Goal: Navigation & Orientation: Find specific page/section

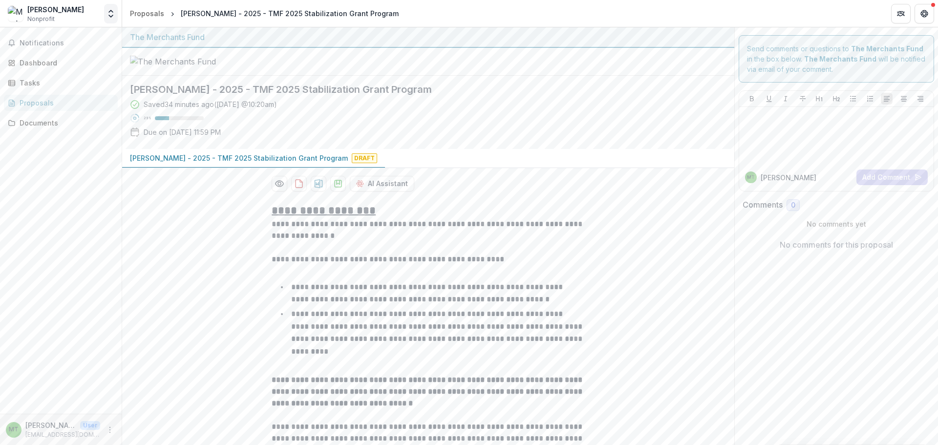
click at [114, 11] on icon "Open entity switcher" at bounding box center [111, 14] width 10 height 10
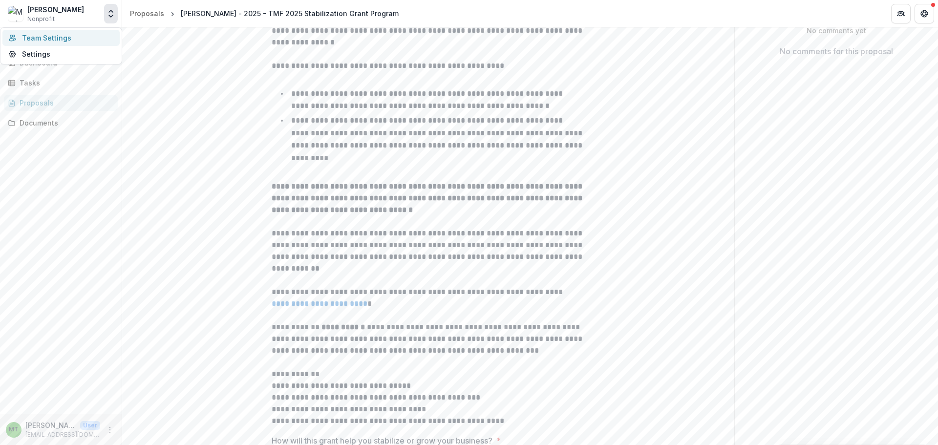
scroll to position [49, 0]
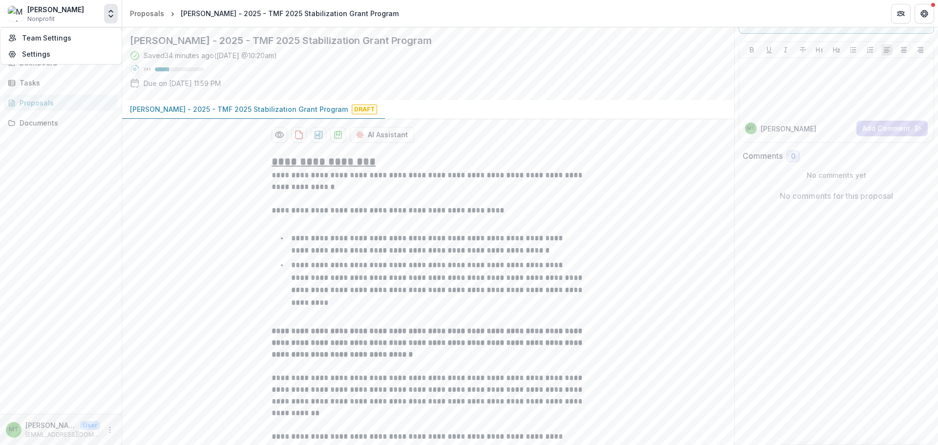
click at [14, 14] on img at bounding box center [16, 14] width 16 height 16
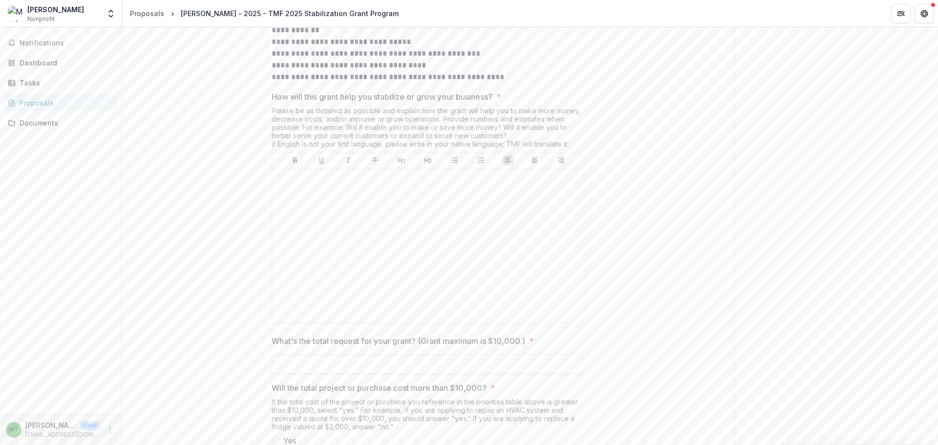
scroll to position [908, 0]
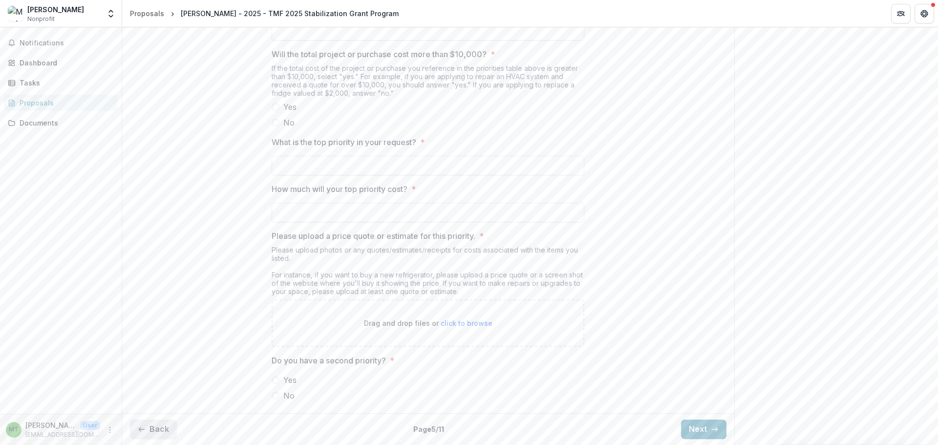
click at [152, 427] on button "Back" at bounding box center [153, 430] width 47 height 20
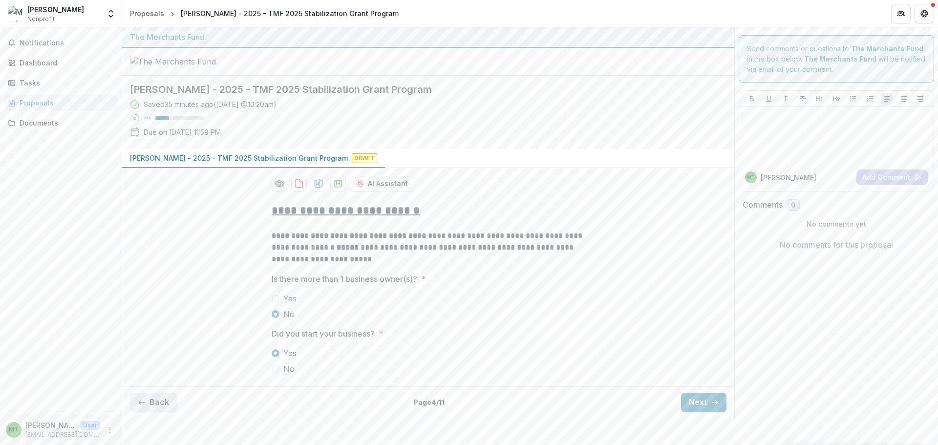
click at [157, 412] on button "Back" at bounding box center [153, 403] width 47 height 20
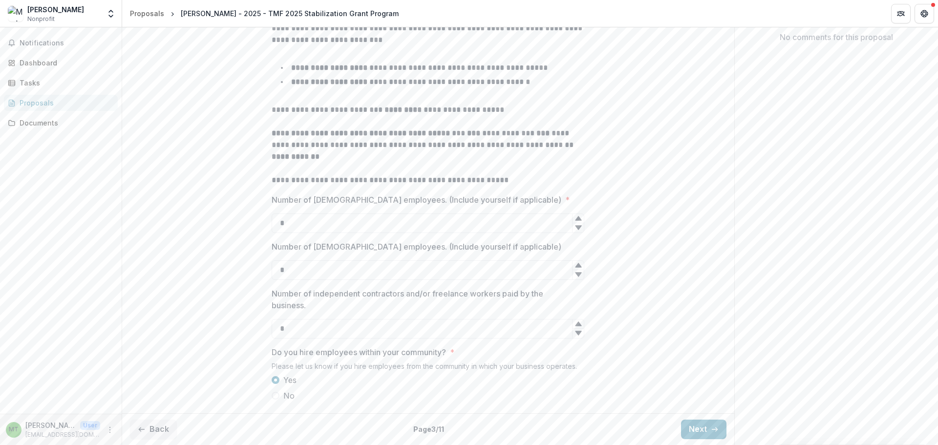
scroll to position [245, 0]
click at [143, 431] on icon "button" at bounding box center [142, 429] width 8 height 8
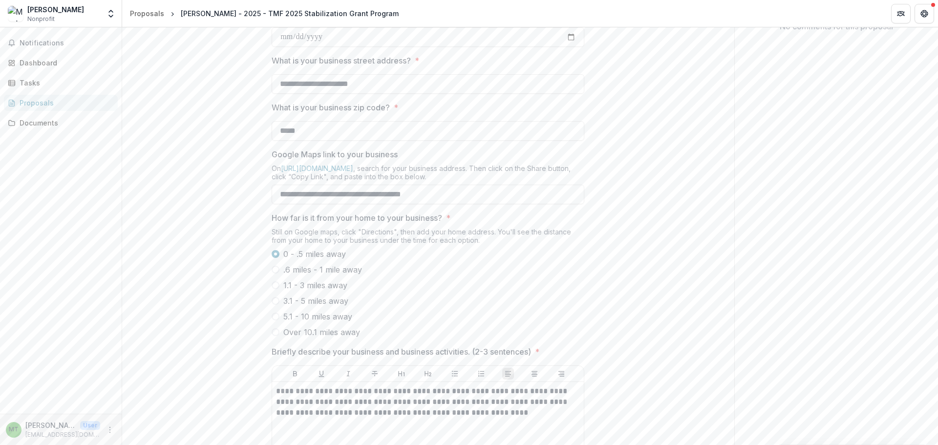
scroll to position [196, 0]
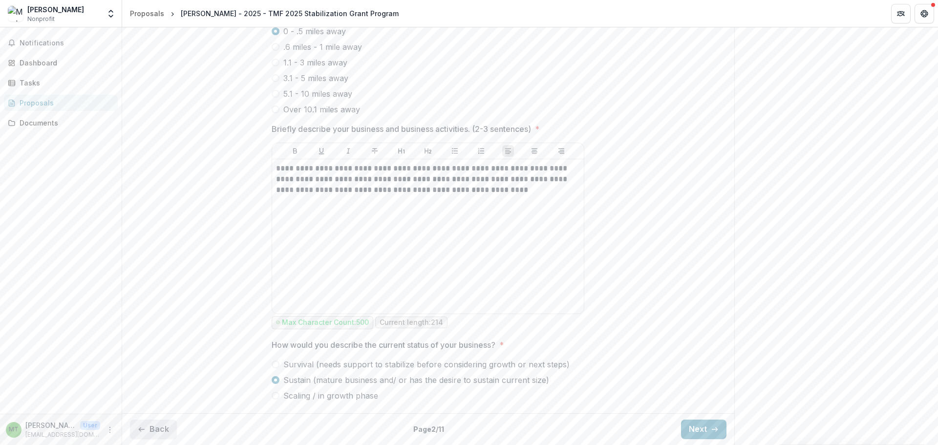
click at [149, 424] on button "Back" at bounding box center [153, 430] width 47 height 20
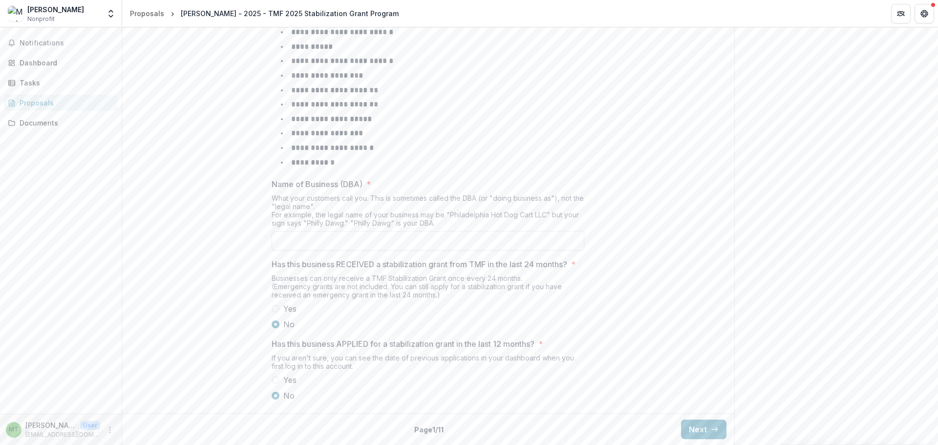
scroll to position [395, 0]
click at [707, 427] on button "Next" at bounding box center [703, 430] width 45 height 20
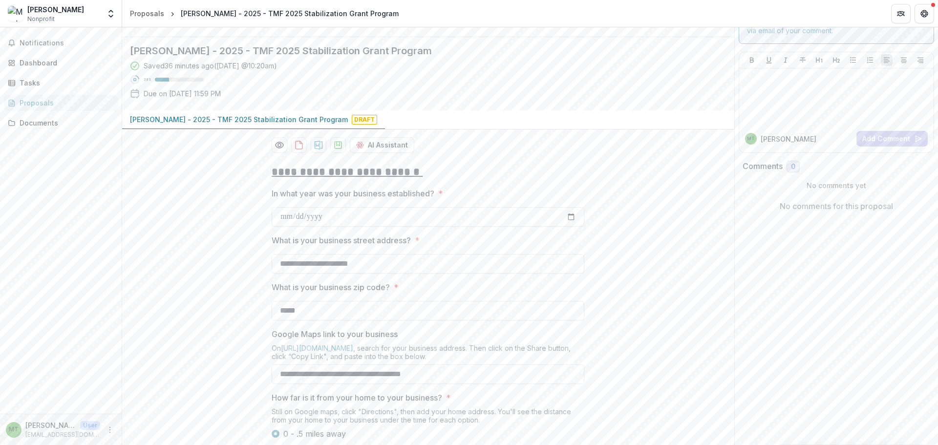
scroll to position [478, 0]
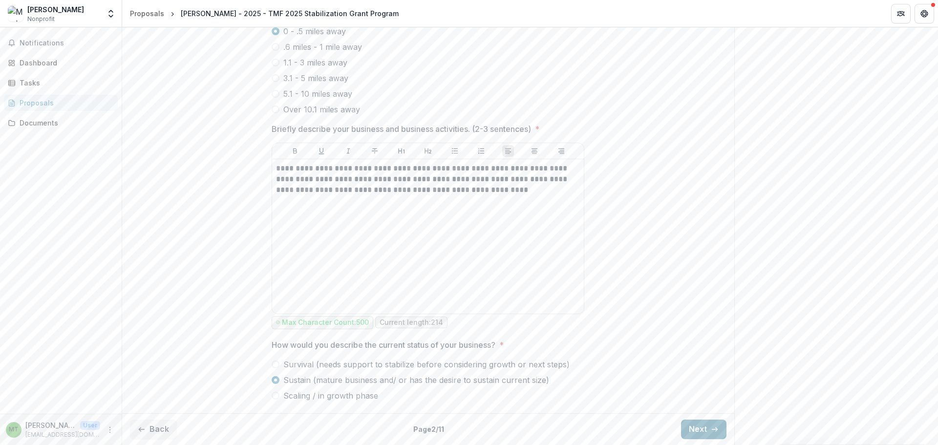
click at [697, 432] on button "Next" at bounding box center [703, 430] width 45 height 20
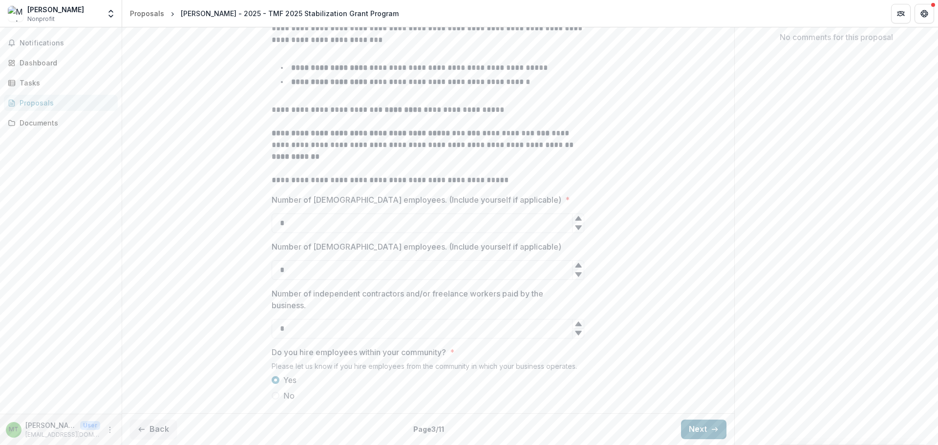
click at [698, 431] on button "Next" at bounding box center [703, 430] width 45 height 20
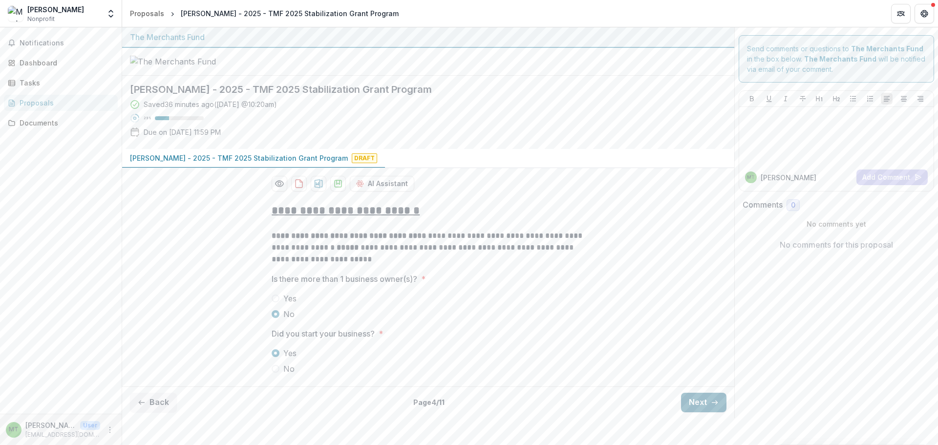
scroll to position [10, 0]
click at [693, 412] on button "Next" at bounding box center [703, 403] width 45 height 20
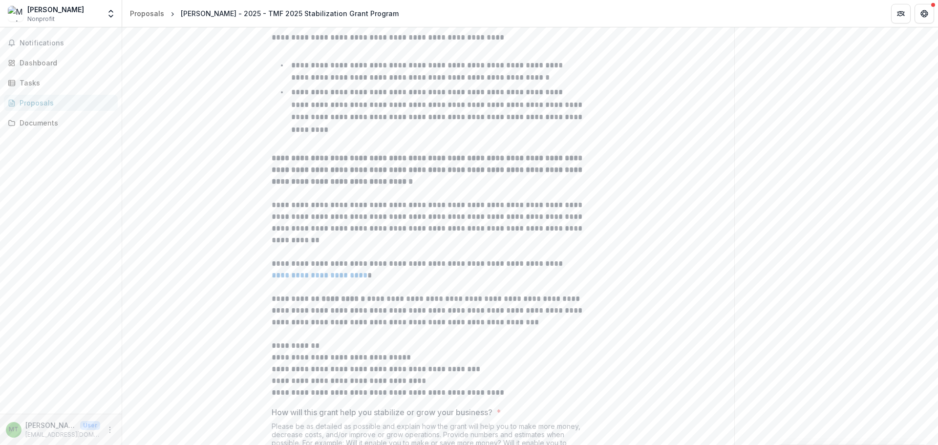
scroll to position [0, 0]
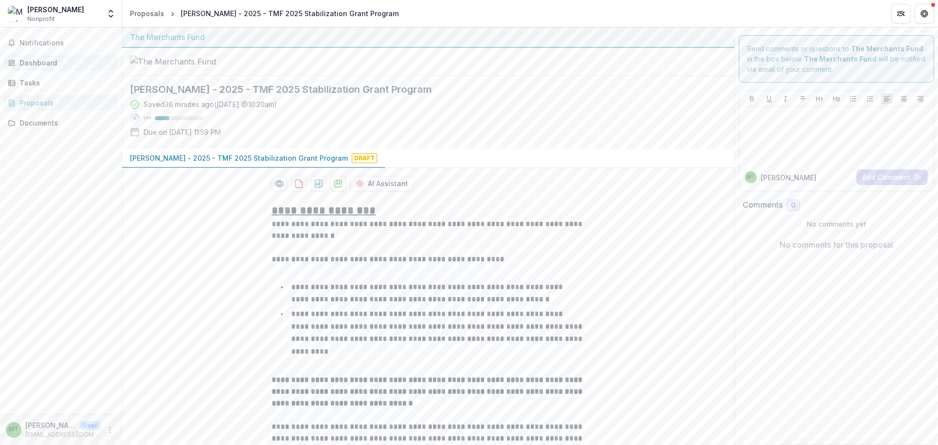
click at [42, 63] on div "Dashboard" at bounding box center [65, 63] width 90 height 10
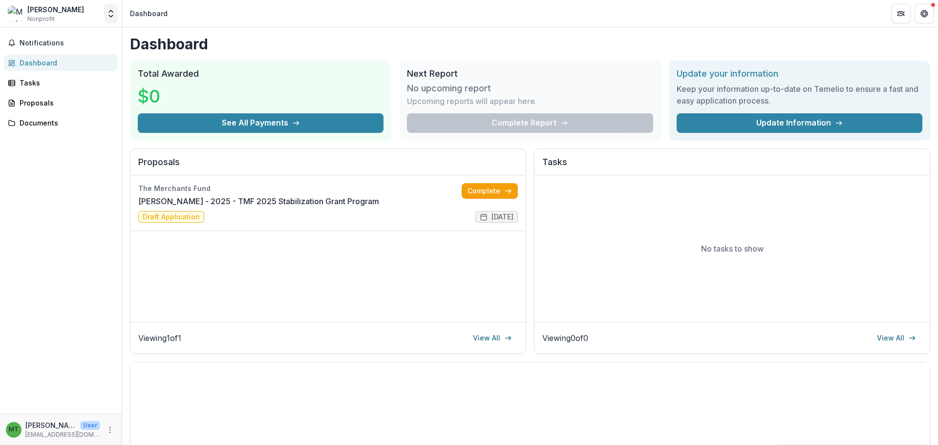
click at [110, 13] on icon "Open entity switcher" at bounding box center [111, 14] width 10 height 10
click at [42, 54] on link "Settings" at bounding box center [60, 54] width 117 height 16
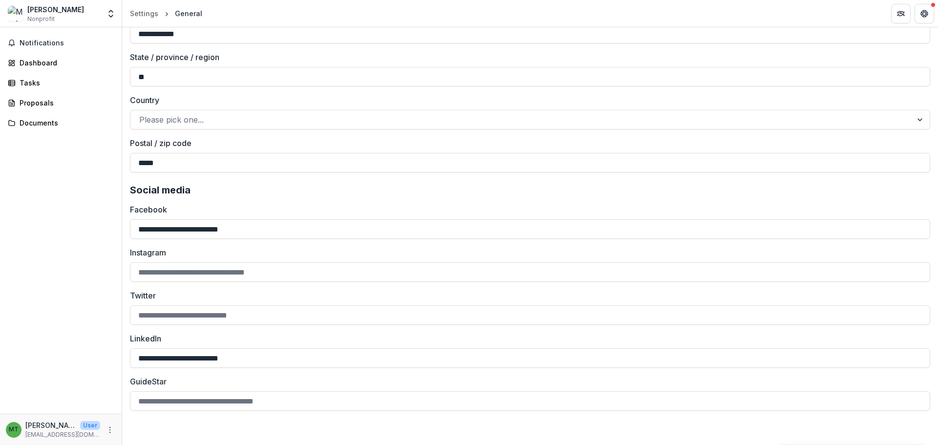
scroll to position [746, 0]
click at [28, 66] on div "Dashboard" at bounding box center [65, 63] width 90 height 10
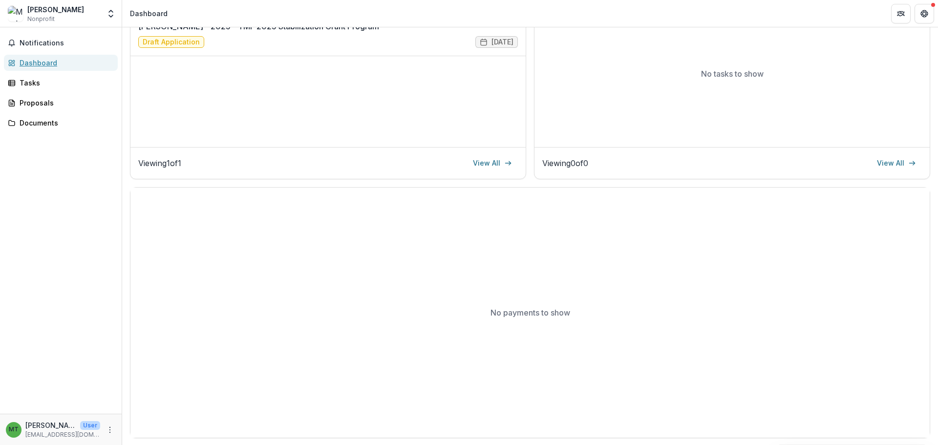
scroll to position [176, 0]
